Goal: Navigation & Orientation: Find specific page/section

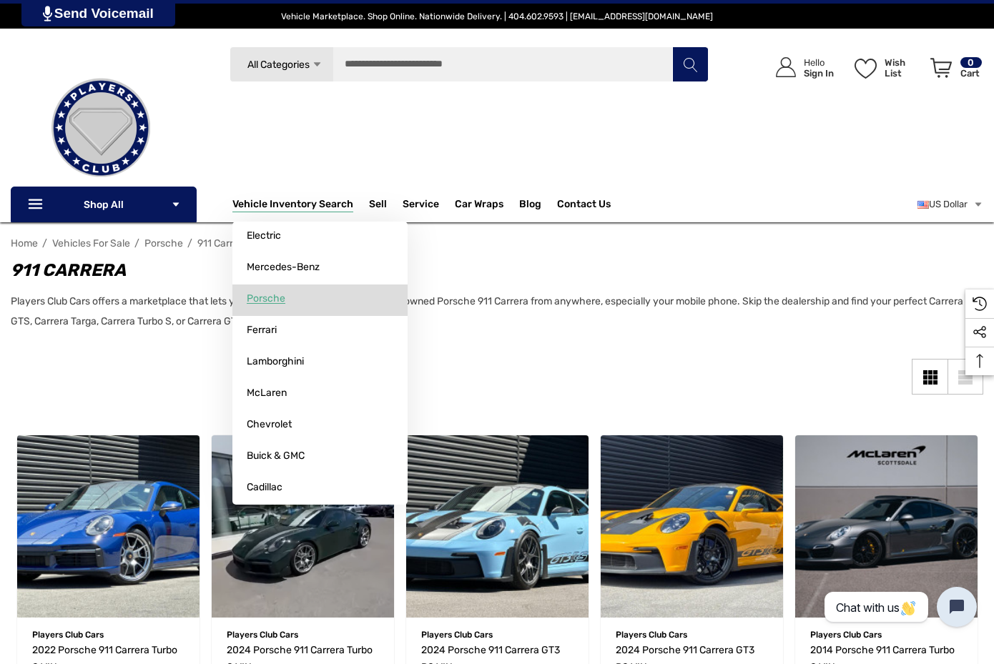
click at [263, 305] on span "Porsche" at bounding box center [266, 298] width 39 height 13
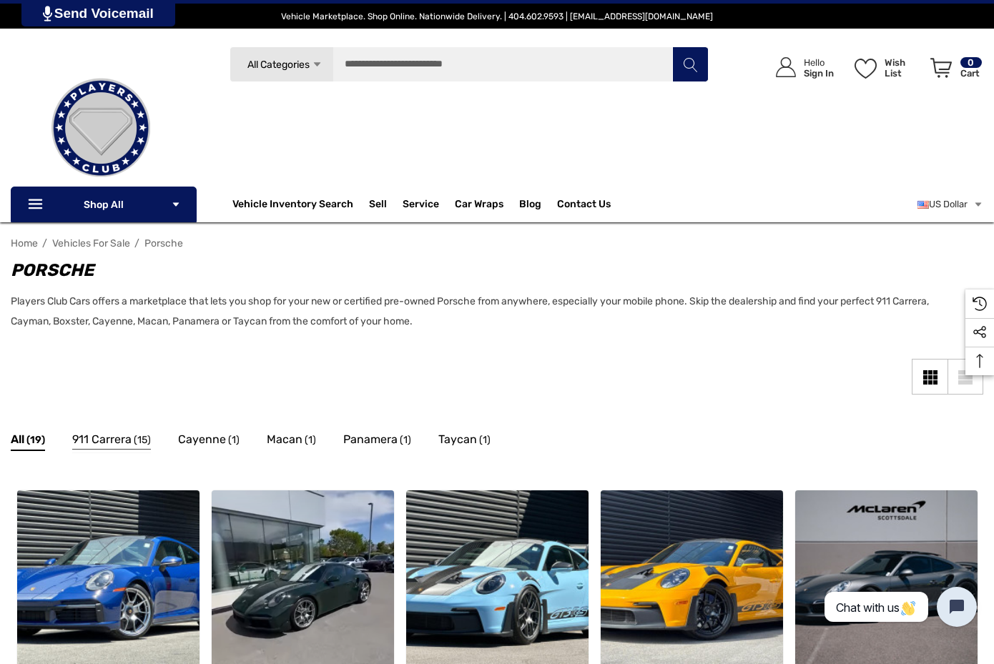
click at [132, 438] on span "911 Carrera" at bounding box center [101, 439] width 59 height 19
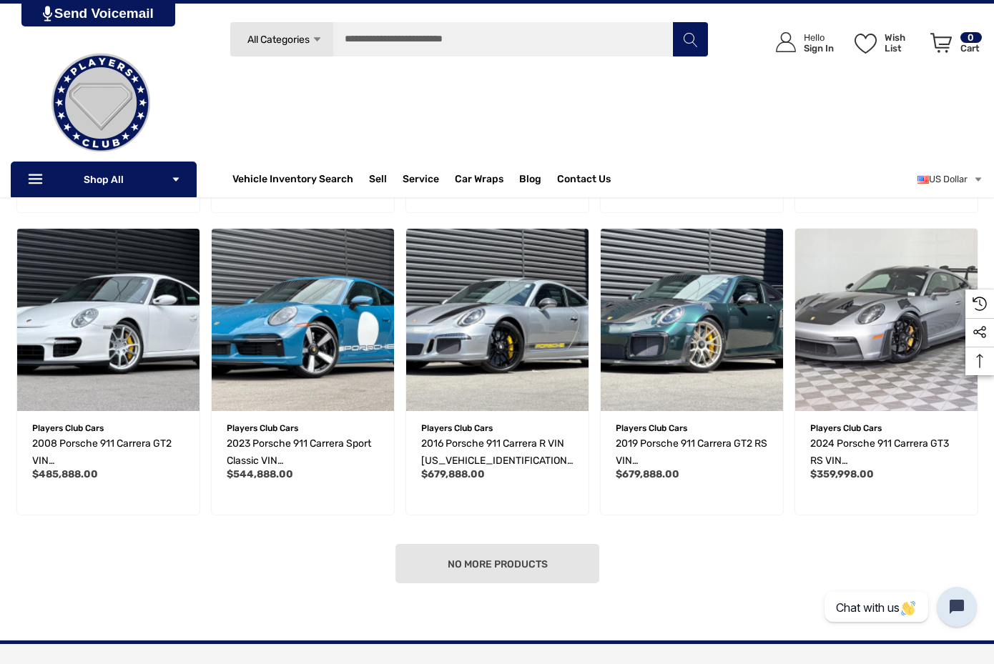
scroll to position [794, 0]
